Goal: Task Accomplishment & Management: Manage account settings

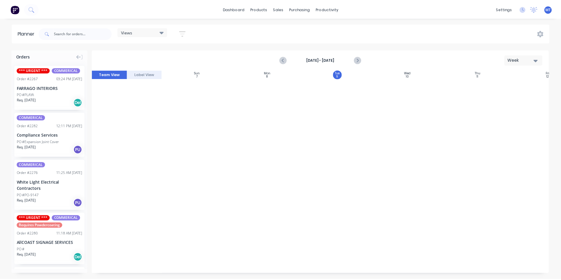
scroll to position [736, 44]
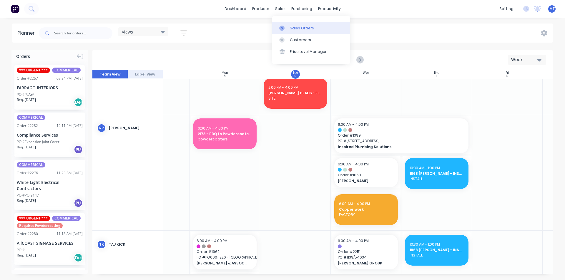
click at [298, 30] on div "Sales Orders" at bounding box center [302, 28] width 24 height 5
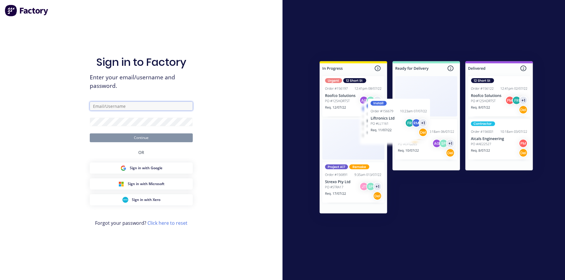
type input "[PERSON_NAME][EMAIL_ADDRESS][DOMAIN_NAME]"
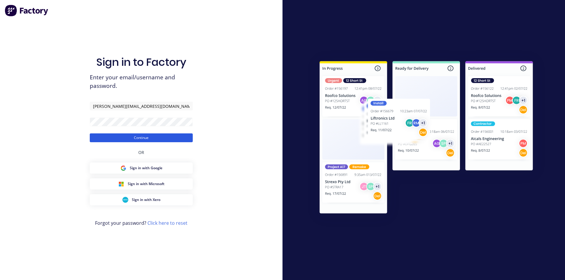
click at [130, 140] on button "Continue" at bounding box center [141, 138] width 103 height 9
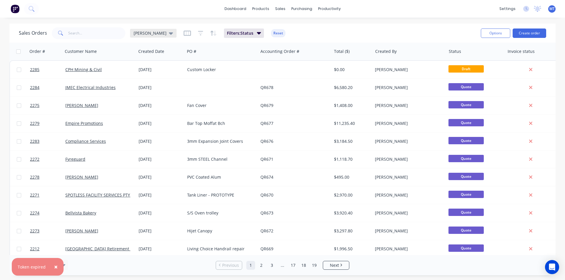
click at [169, 32] on icon at bounding box center [171, 33] width 4 height 6
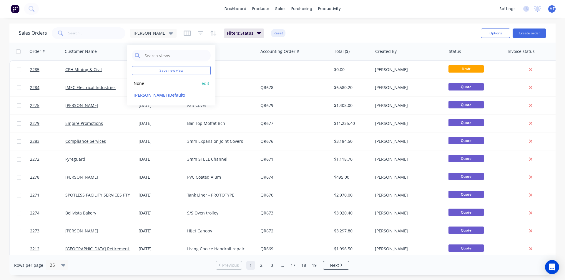
click at [141, 84] on button "None" at bounding box center [165, 83] width 67 height 7
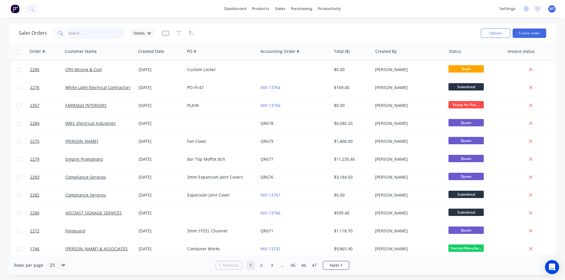
click at [82, 33] on input "text" at bounding box center [96, 33] width 57 height 12
type input "2228"
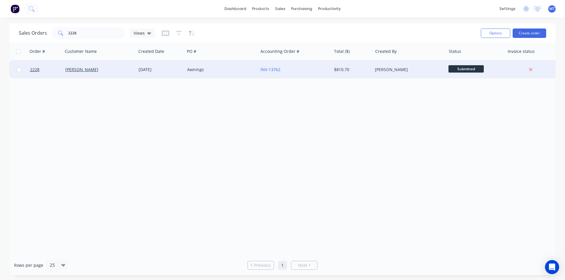
click at [100, 73] on div "[PERSON_NAME]" at bounding box center [99, 70] width 73 height 18
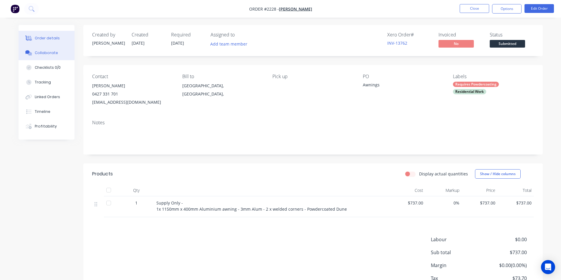
click at [48, 55] on div "Collaborate" at bounding box center [46, 52] width 23 height 5
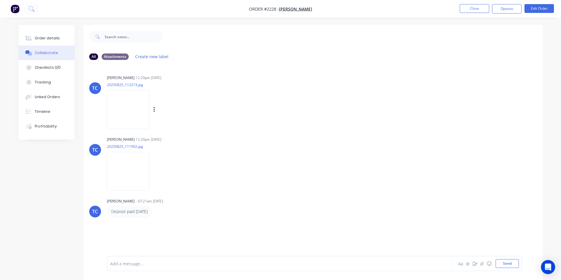
click at [129, 118] on img at bounding box center [128, 109] width 42 height 39
click at [132, 171] on img at bounding box center [128, 171] width 42 height 39
click at [467, 8] on button "Close" at bounding box center [473, 8] width 29 height 9
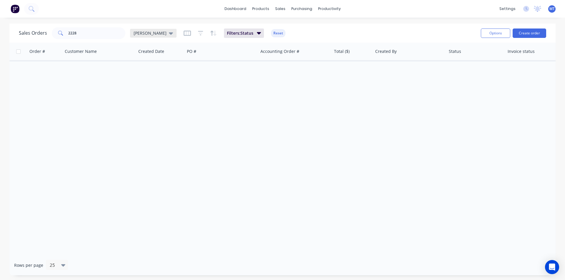
click at [169, 32] on icon at bounding box center [171, 33] width 4 height 2
click at [86, 35] on input "2228" at bounding box center [96, 33] width 57 height 12
type input "2"
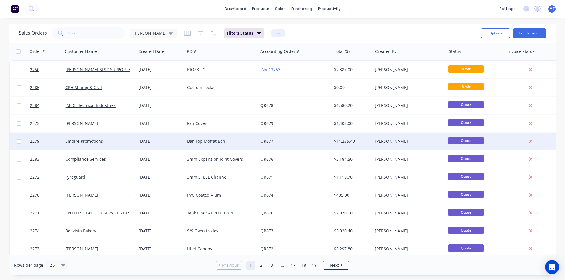
click at [245, 146] on div "Bar Top Moffat Bch" at bounding box center [221, 142] width 73 height 18
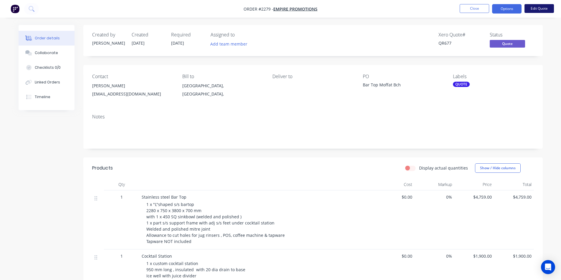
click at [540, 9] on button "Edit Quote" at bounding box center [538, 8] width 29 height 9
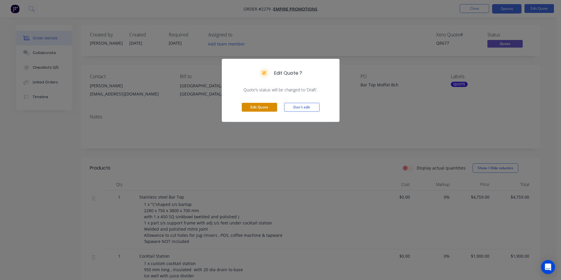
click at [252, 107] on button "Edit Quote" at bounding box center [259, 107] width 35 height 9
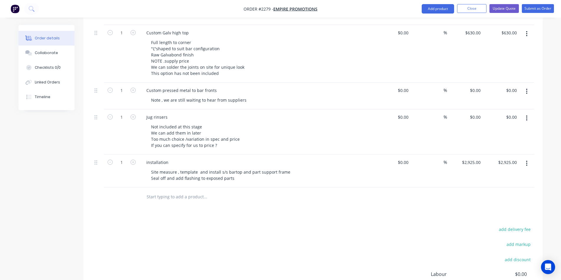
scroll to position [324, 0]
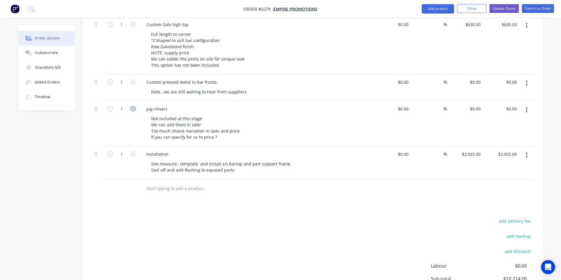
click at [133, 106] on icon "button" at bounding box center [132, 108] width 5 height 5
type input "2"
click at [476, 106] on div "0 0" at bounding box center [477, 109] width 9 height 9
type input "$427.90"
type input "$855.80"
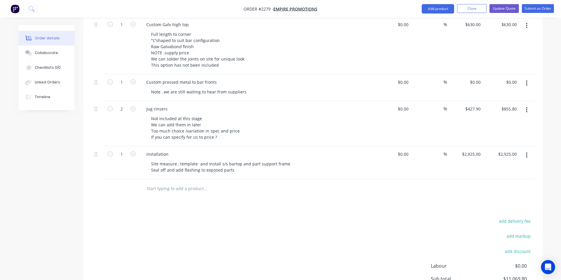
click at [416, 119] on div "%" at bounding box center [429, 123] width 36 height 45
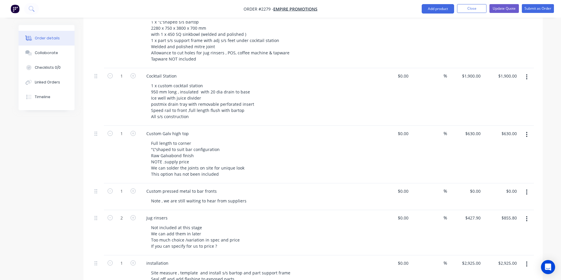
scroll to position [177, 0]
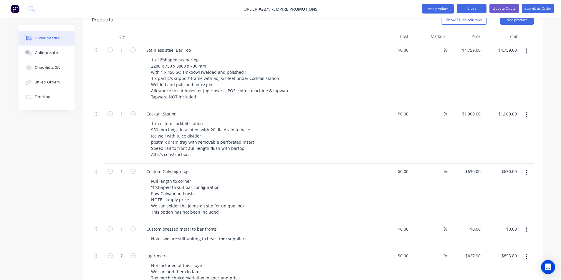
click at [467, 9] on button "Close" at bounding box center [471, 8] width 29 height 9
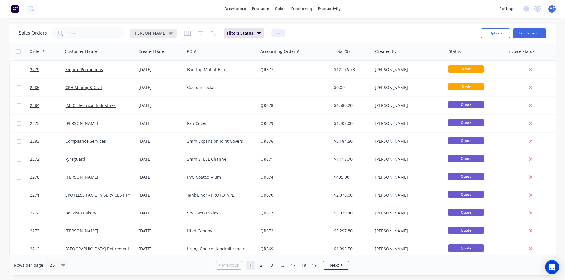
click at [169, 33] on icon at bounding box center [171, 33] width 4 height 2
click at [139, 84] on button "None" at bounding box center [165, 83] width 67 height 7
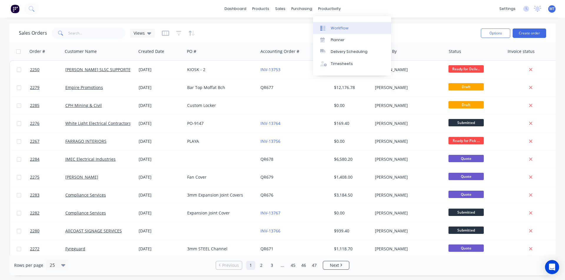
click at [335, 29] on div "Workflow" at bounding box center [340, 28] width 18 height 5
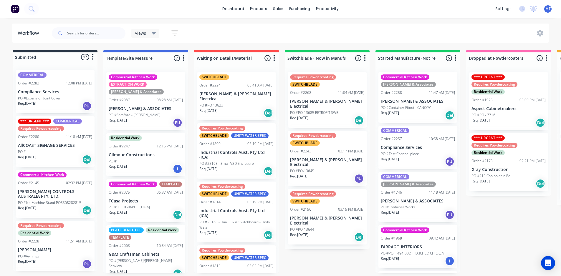
click at [426, 151] on div "COMMERICAL Order #2257 10:58 AM [DATE] Compliance Services PO #Test Channel pie…" at bounding box center [417, 147] width 79 height 43
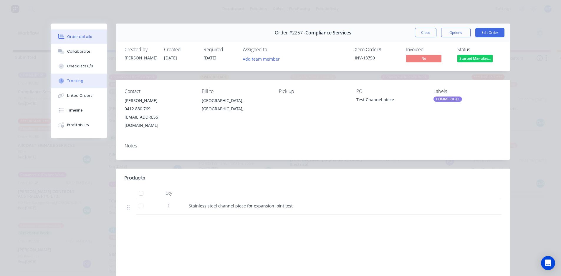
click at [72, 80] on div "Tracking" at bounding box center [75, 80] width 16 height 5
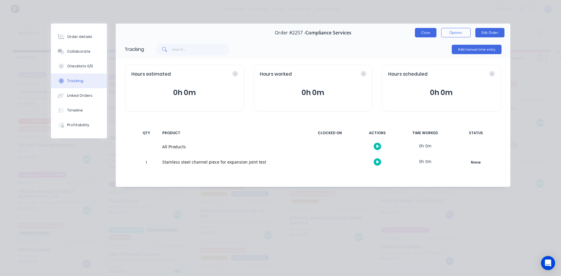
click at [428, 31] on button "Close" at bounding box center [425, 32] width 21 height 9
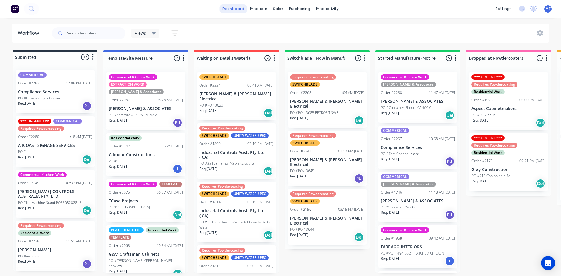
click at [242, 11] on link "dashboard" at bounding box center [233, 8] width 28 height 9
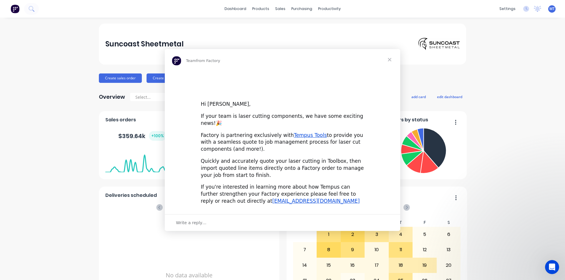
click at [303, 30] on div "Intercom messenger" at bounding box center [282, 140] width 565 height 280
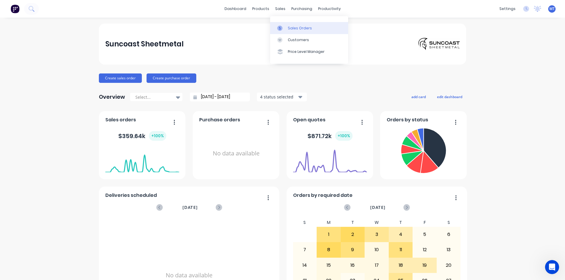
click at [293, 27] on div "Sales Orders" at bounding box center [300, 28] width 24 height 5
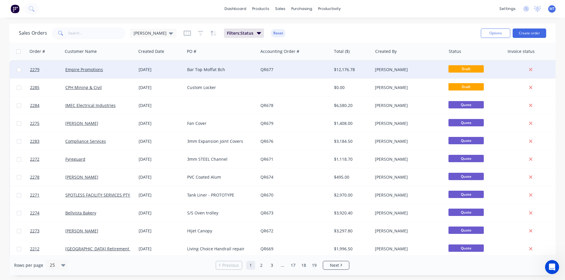
click at [310, 73] on div "QR677" at bounding box center [294, 70] width 73 height 18
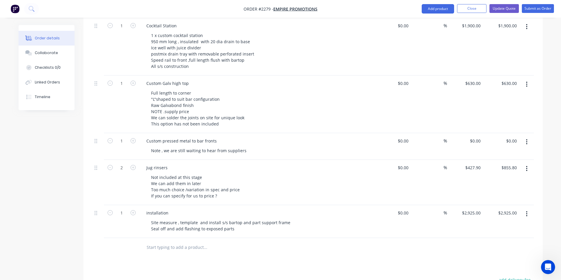
scroll to position [294, 0]
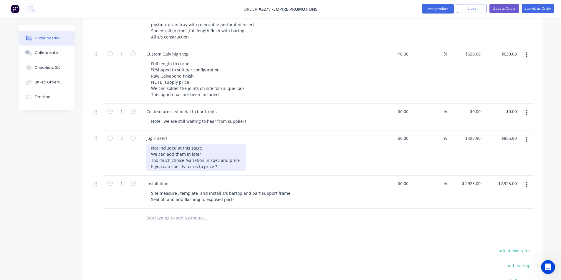
click at [229, 144] on div "Not included at this stage We can add them in later Too much choice /variation …" at bounding box center [195, 157] width 99 height 27
click at [247, 156] on div "Not included at this stage We can add them in later Too much choice /variation …" at bounding box center [259, 157] width 226 height 27
click at [226, 158] on div "Not included at this stage We can add them in later Too much choice /variation …" at bounding box center [195, 157] width 99 height 27
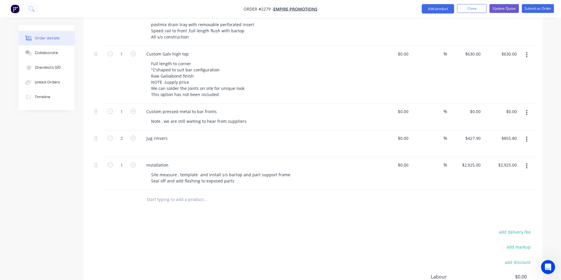
click at [167, 144] on div at bounding box center [259, 148] width 226 height 9
click at [152, 144] on div at bounding box center [176, 148] width 60 height 9
click at [170, 144] on div "3-MKZ-R-RR-SJD300" at bounding box center [170, 148] width 48 height 9
click at [331, 195] on div at bounding box center [245, 200] width 207 height 12
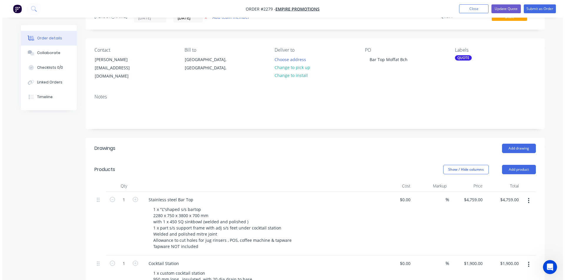
scroll to position [0, 0]
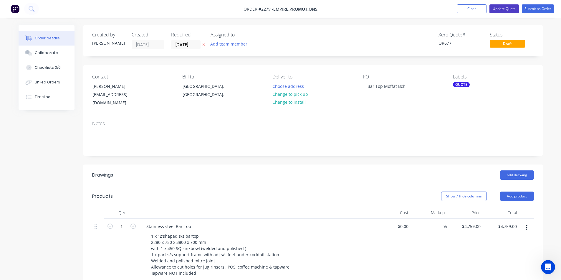
click at [504, 9] on button "Update Quote" at bounding box center [503, 8] width 29 height 9
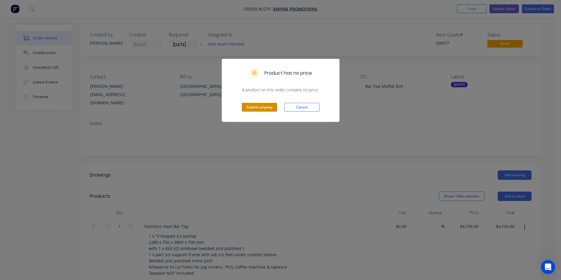
click at [259, 109] on button "Submit anyway" at bounding box center [259, 107] width 35 height 9
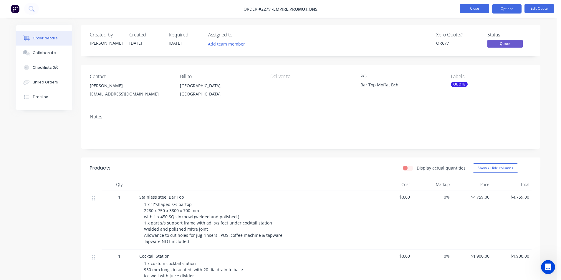
click at [468, 9] on button "Close" at bounding box center [473, 8] width 29 height 9
